Goal: Communication & Community: Answer question/provide support

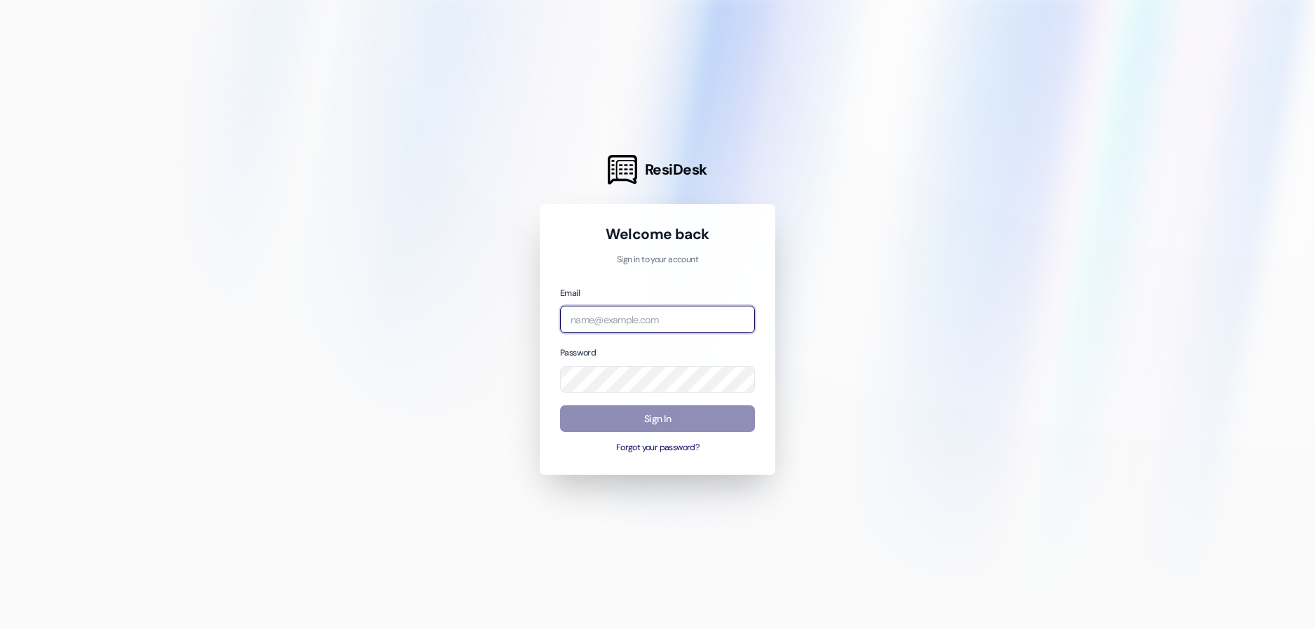
type input "[EMAIL_ADDRESS][DOMAIN_NAME]"
click at [669, 419] on button "Sign In" at bounding box center [657, 418] width 195 height 27
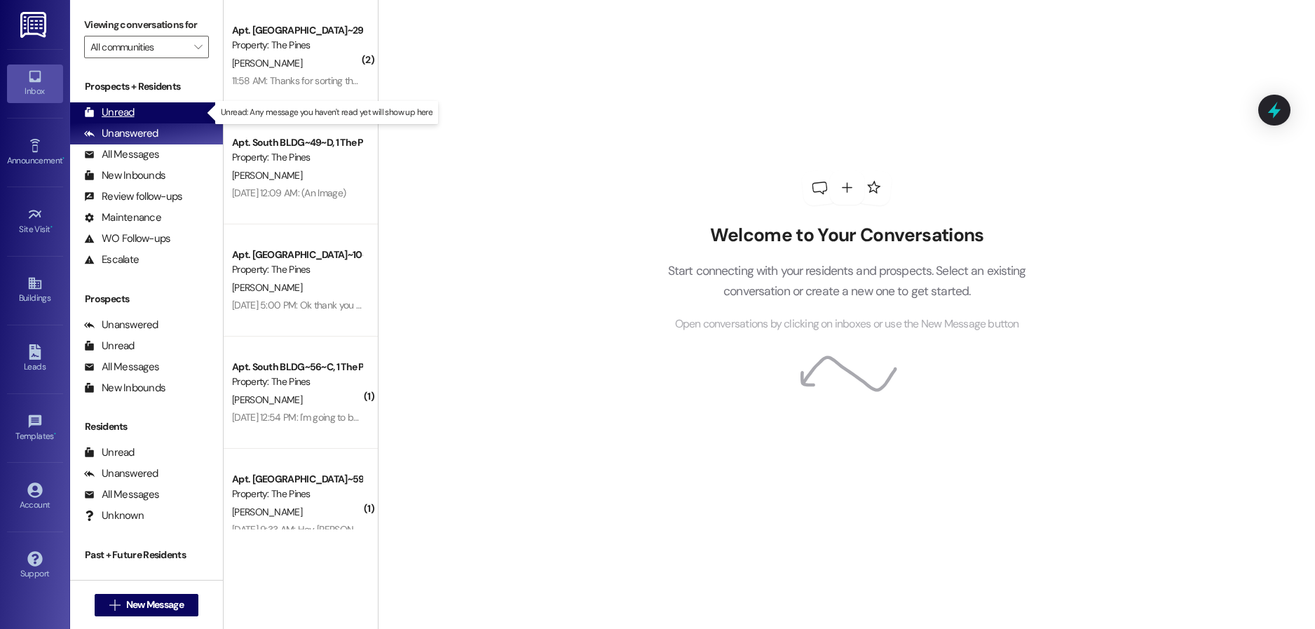
click at [126, 110] on div "Unread" at bounding box center [109, 112] width 50 height 15
